Goal: Find specific page/section: Find specific page/section

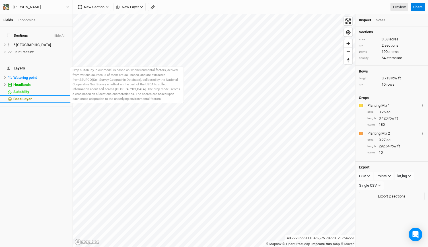
click at [23, 95] on li "Base Layer" at bounding box center [36, 98] width 73 height 7
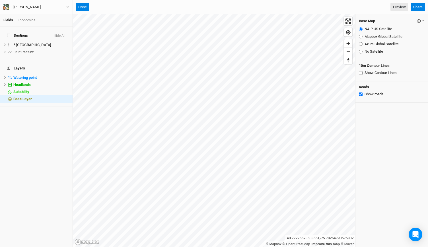
click at [359, 35] on input "Mapbox Global Satellite" at bounding box center [361, 37] width 4 height 4
radio input "true"
click at [361, 43] on input "Azure Global Satellite" at bounding box center [361, 44] width 4 height 4
radio input "true"
click at [68, 6] on icon "button" at bounding box center [67, 6] width 3 height 3
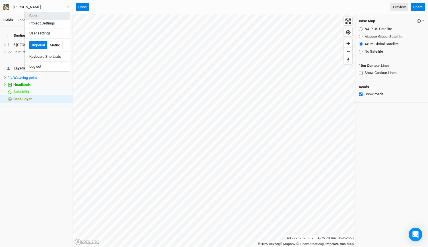
click at [53, 15] on button "Back" at bounding box center [47, 15] width 45 height 7
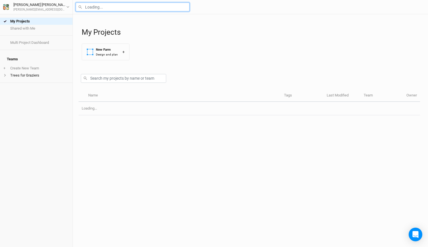
click at [100, 5] on input "text" at bounding box center [133, 7] width 114 height 9
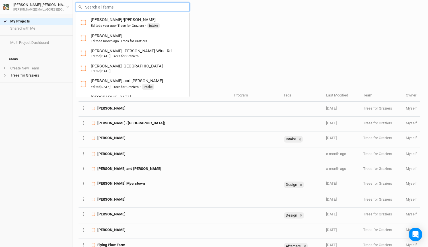
type input "b"
type input "[GEOGRAPHIC_DATA]"
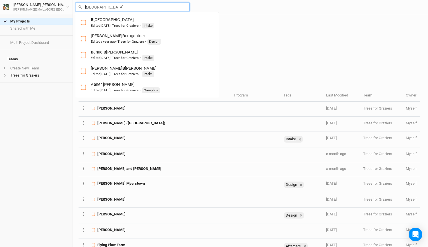
type input "be"
type input "[PERSON_NAME]"
type input "bem"
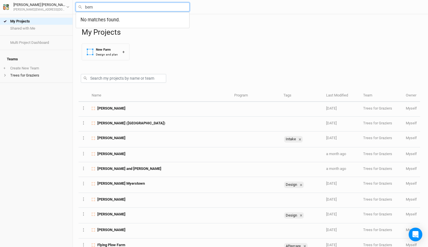
type input "be"
type input "[PERSON_NAME]"
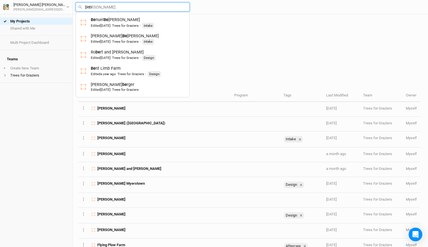
type input "bent"
type input "bent Limb Farm"
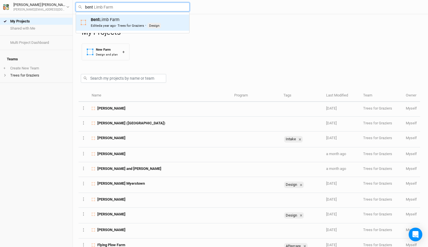
click at [101, 19] on div "Bent Limb Farm Edited a year ago · Trees for [PERSON_NAME] · Design" at bounding box center [126, 23] width 70 height 12
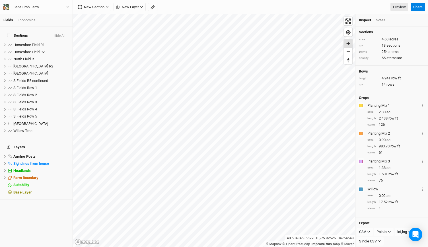
click at [348, 43] on span "Zoom in" at bounding box center [348, 43] width 8 height 8
click at [348, 45] on span "Zoom in" at bounding box center [348, 43] width 8 height 8
